Goal: Complete application form

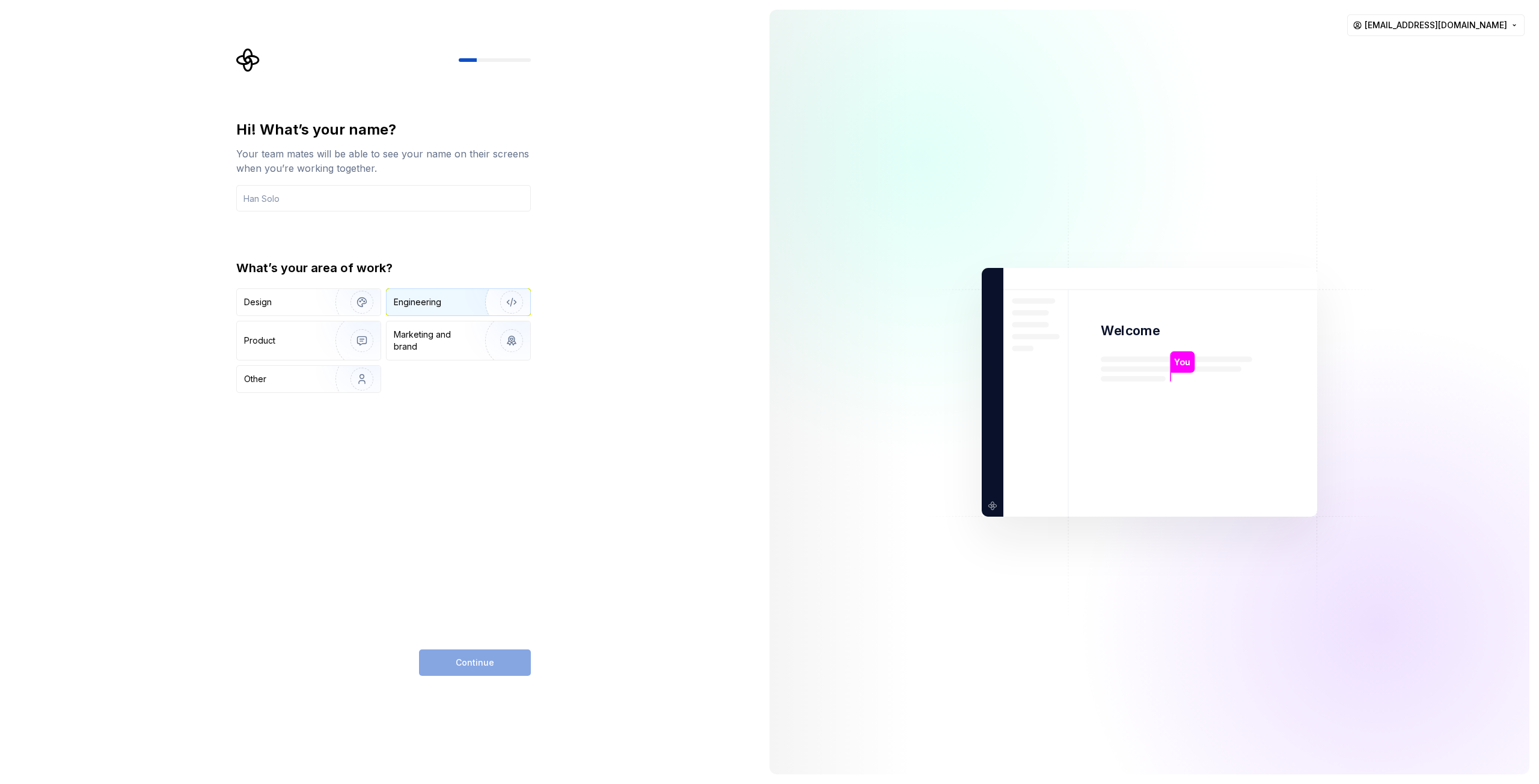
click at [409, 303] on div "Engineering" at bounding box center [417, 302] width 47 height 12
drag, startPoint x: 357, startPoint y: 196, endPoint x: 356, endPoint y: 203, distance: 7.1
click at [357, 196] on input "text" at bounding box center [384, 199] width 295 height 27
click at [467, 249] on div "Hi! What’s your name? Your team mates will be able to see your name on their sc…" at bounding box center [384, 256] width 295 height 273
